Goal: Information Seeking & Learning: Learn about a topic

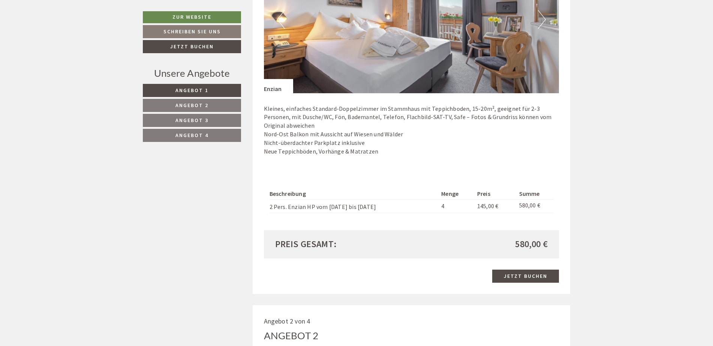
scroll to position [524, 0]
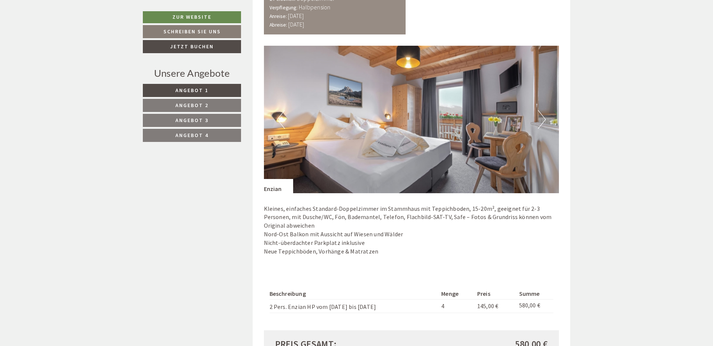
click at [539, 118] on button "Next" at bounding box center [542, 119] width 8 height 19
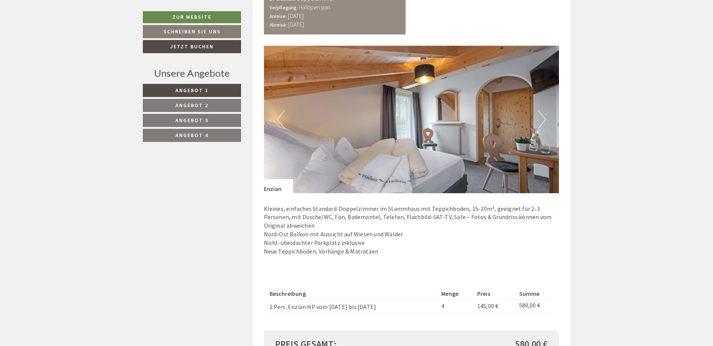
click at [539, 118] on button "Next" at bounding box center [542, 119] width 8 height 19
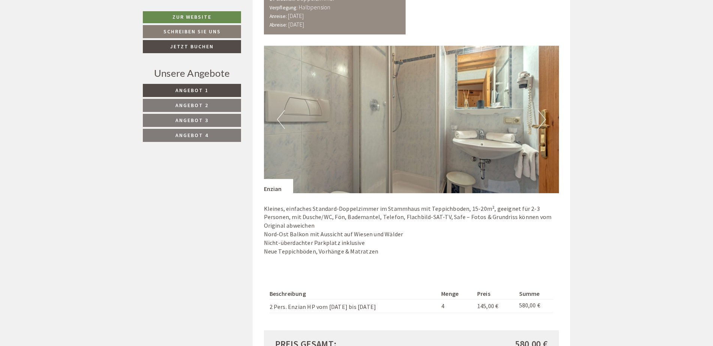
click at [539, 118] on button "Next" at bounding box center [542, 119] width 8 height 19
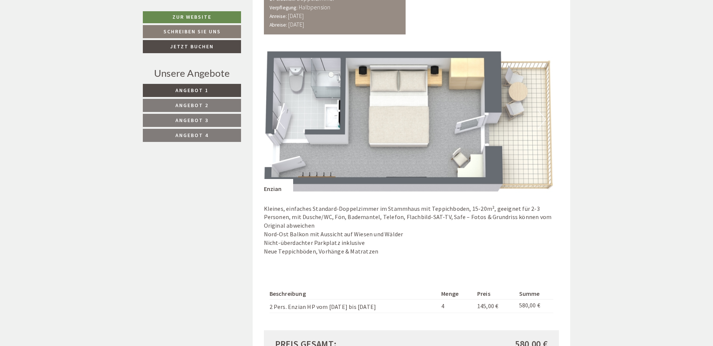
click at [539, 118] on button "Next" at bounding box center [542, 119] width 8 height 19
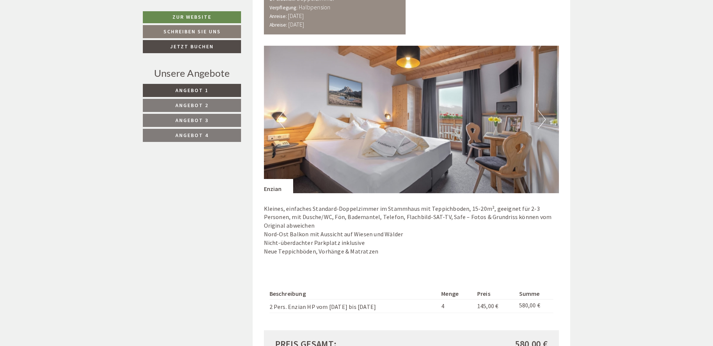
click at [539, 118] on button "Next" at bounding box center [542, 119] width 8 height 19
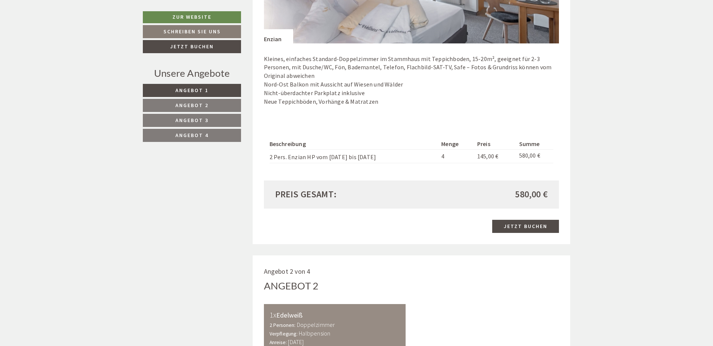
scroll to position [724, 0]
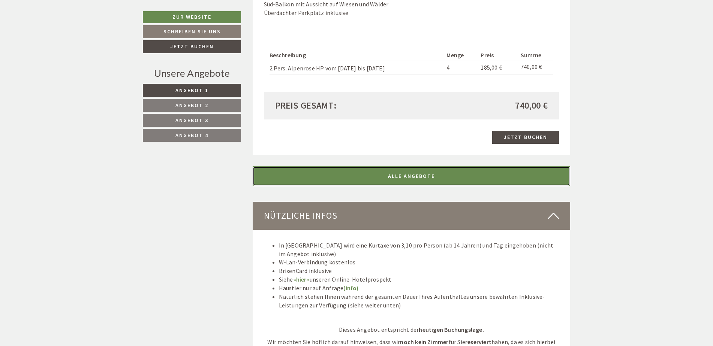
click at [546, 168] on link "ALLE ANGEBOTE" at bounding box center [412, 176] width 318 height 20
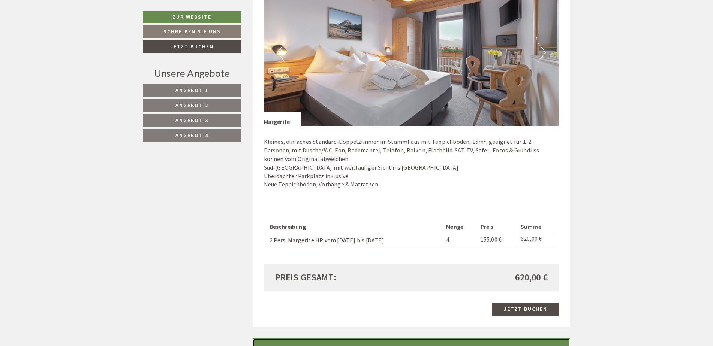
scroll to position [1952, 0]
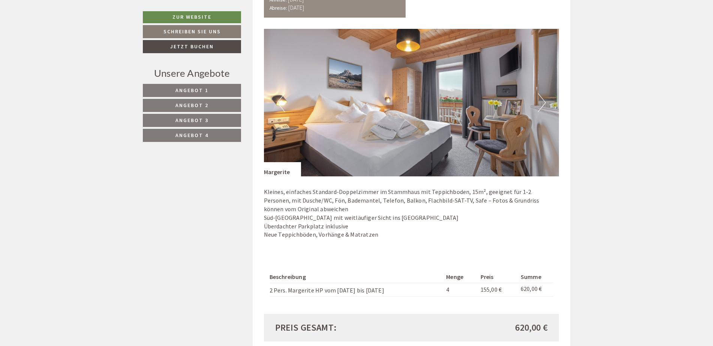
click at [539, 98] on button "Next" at bounding box center [542, 102] width 8 height 19
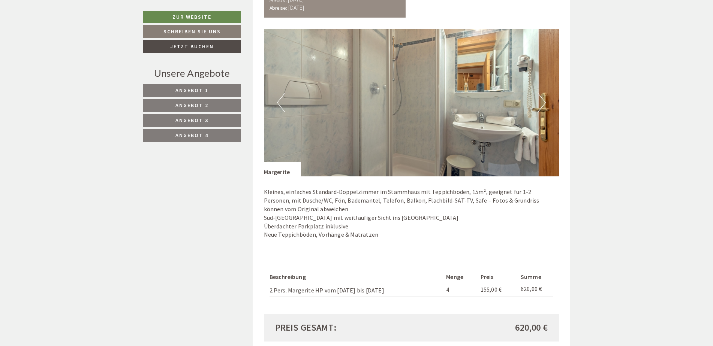
click at [539, 98] on button "Next" at bounding box center [542, 102] width 8 height 19
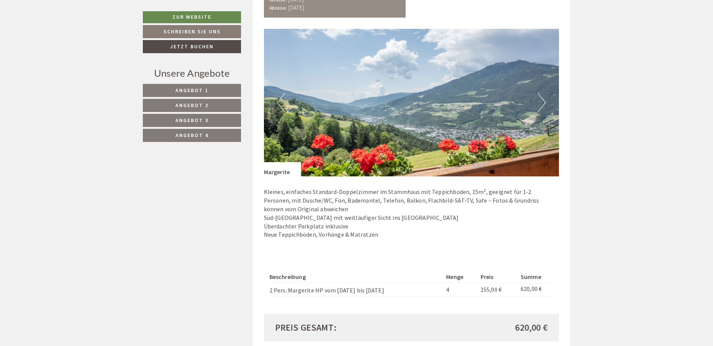
click at [281, 102] on button "Previous" at bounding box center [281, 102] width 8 height 19
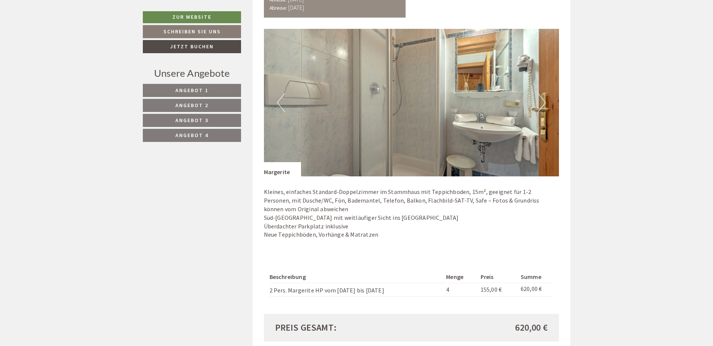
click at [281, 102] on button "Previous" at bounding box center [281, 102] width 8 height 19
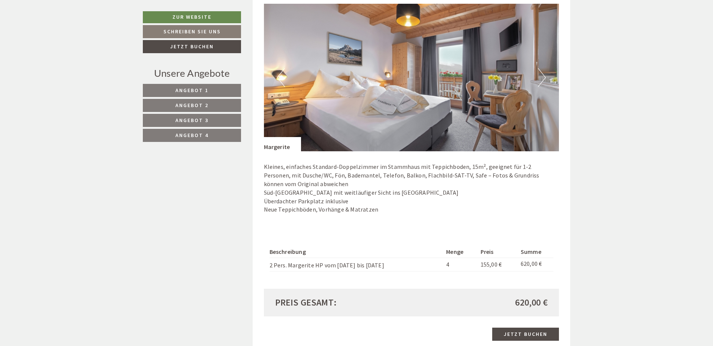
scroll to position [2002, 0]
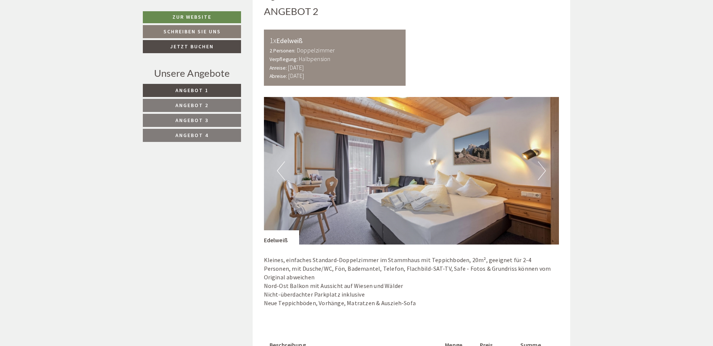
scroll to position [974, 0]
